Goal: Check status: Check status

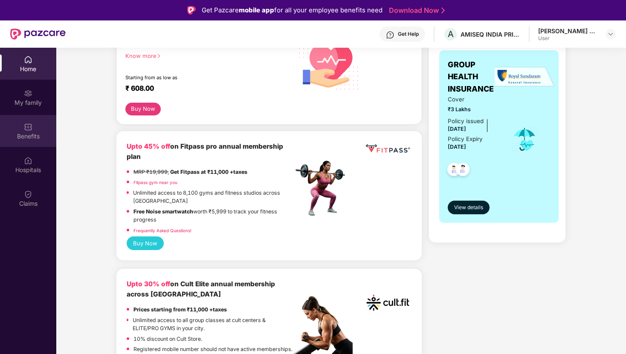
scroll to position [72, 0]
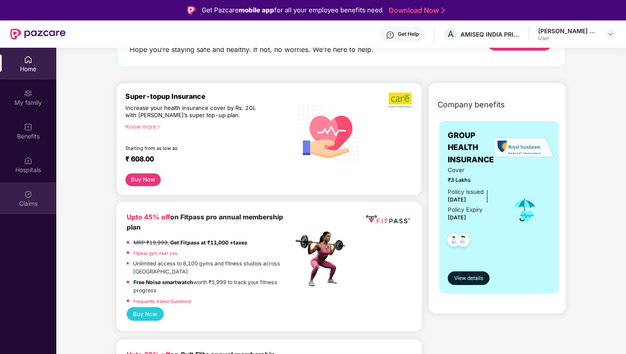
click at [26, 195] on img at bounding box center [28, 194] width 9 height 9
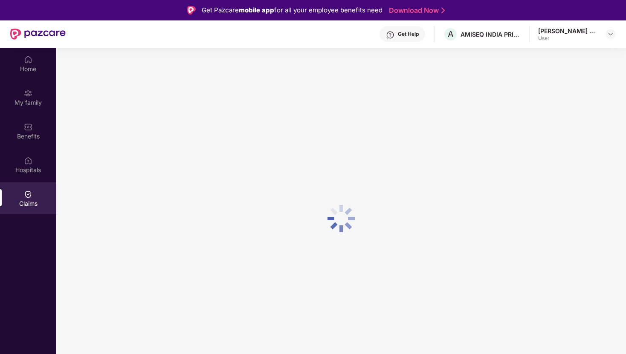
click at [26, 195] on img at bounding box center [28, 194] width 9 height 9
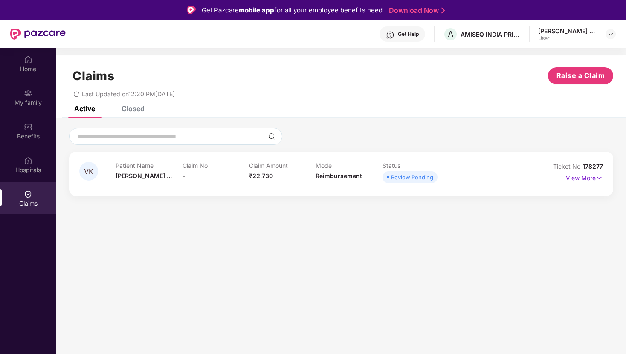
click at [597, 179] on img at bounding box center [599, 178] width 7 height 9
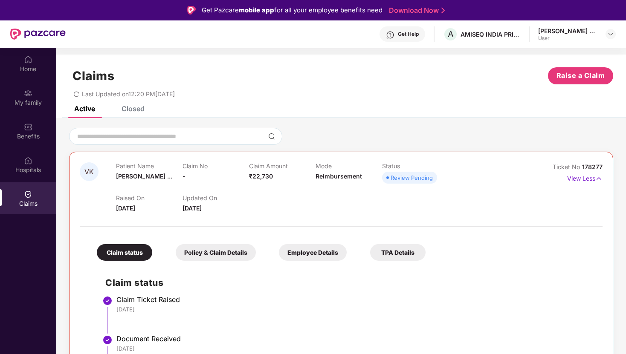
click at [133, 108] on div "Closed" at bounding box center [133, 108] width 23 height 9
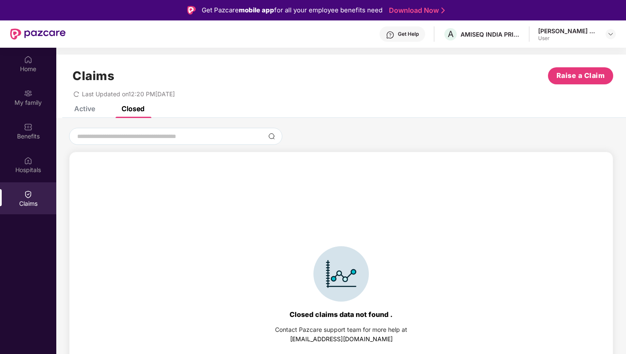
click at [87, 108] on div "Active" at bounding box center [84, 108] width 21 height 9
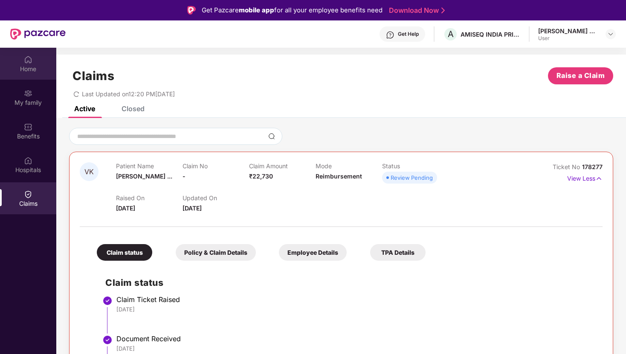
click at [36, 72] on div "Home" at bounding box center [28, 69] width 56 height 9
